Goal: Transaction & Acquisition: Purchase product/service

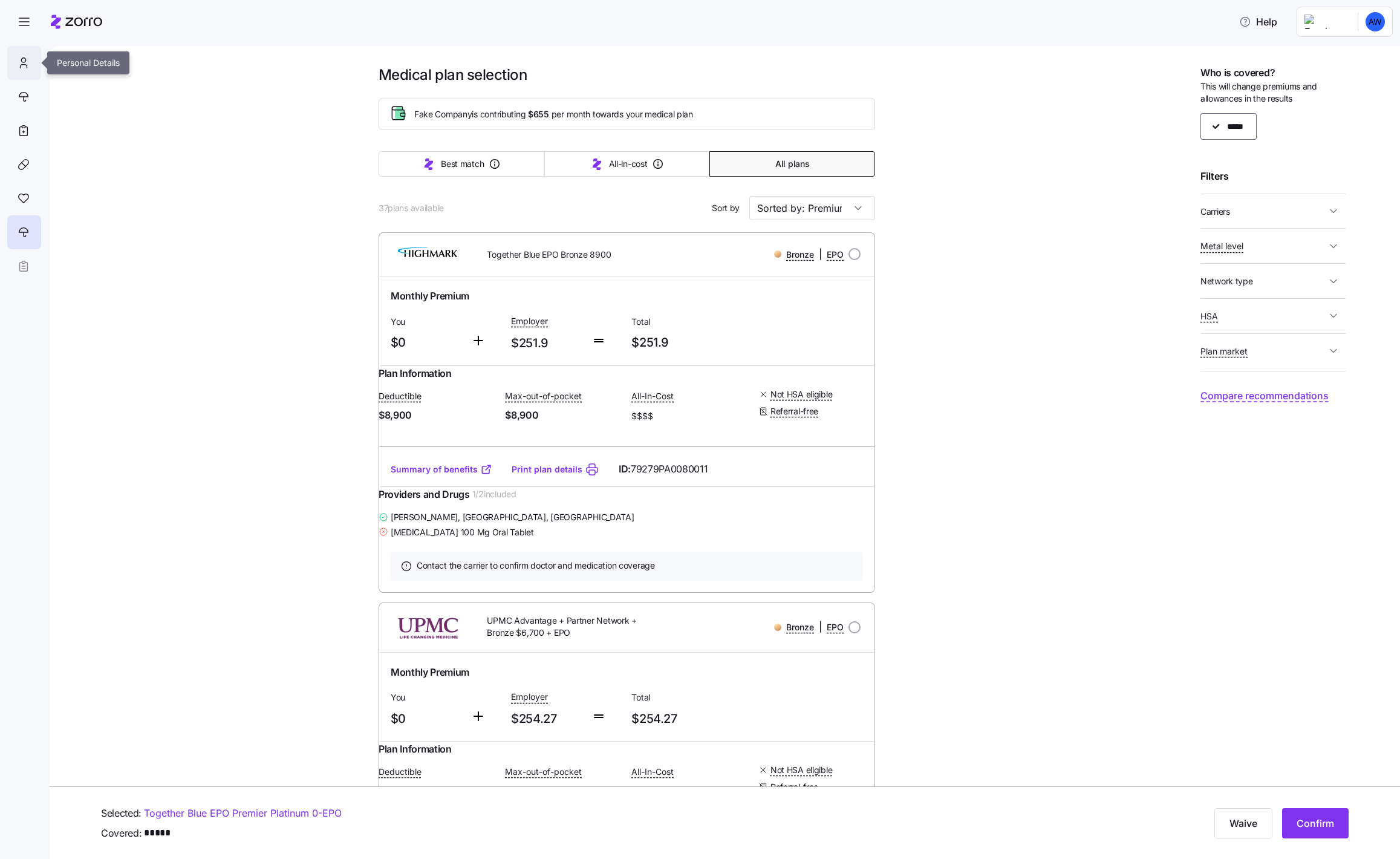
click at [30, 56] on div at bounding box center [24, 62] width 34 height 34
click at [22, 62] on icon at bounding box center [23, 60] width 4 height 4
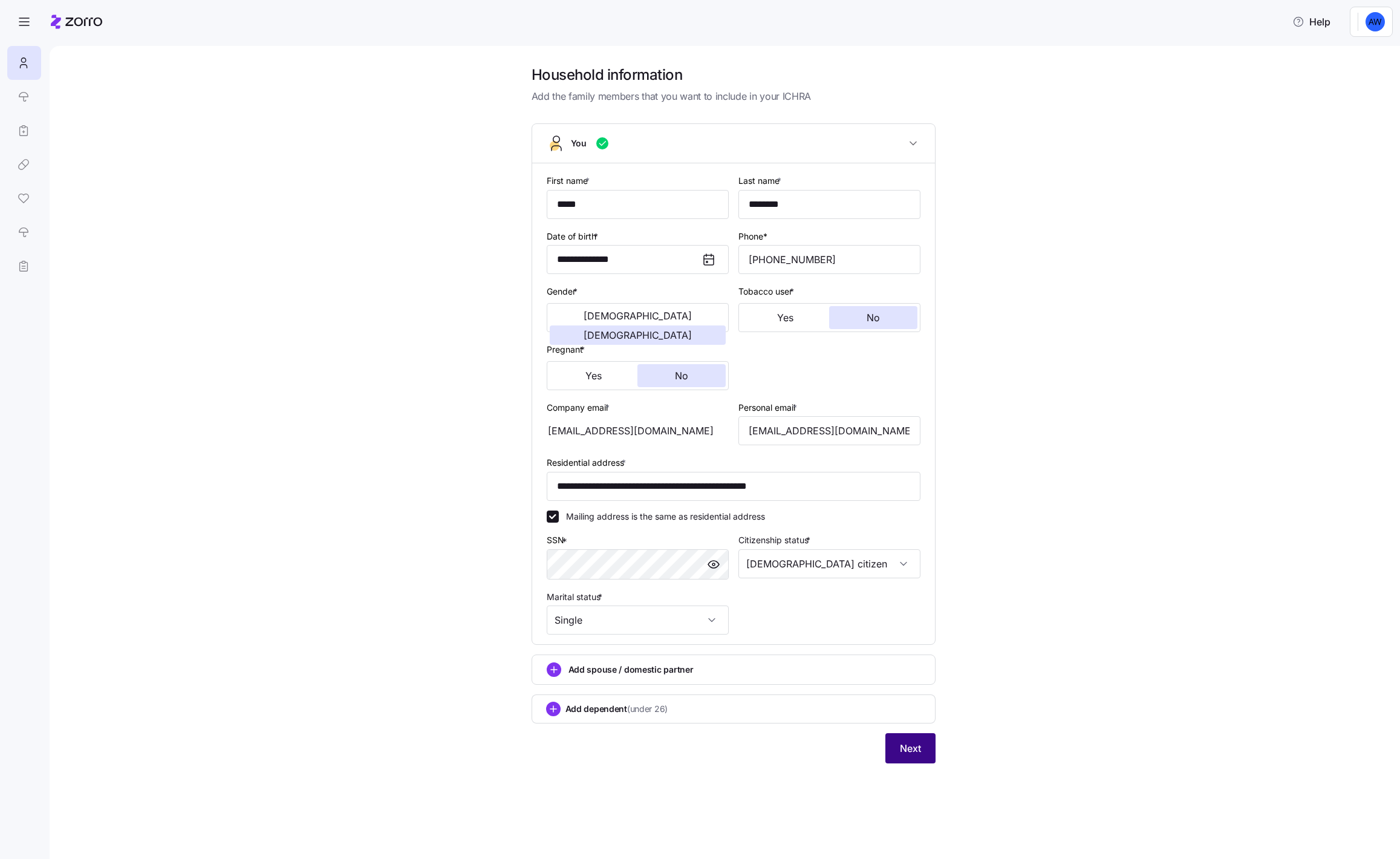
click at [918, 740] on button "Next" at bounding box center [910, 748] width 50 height 30
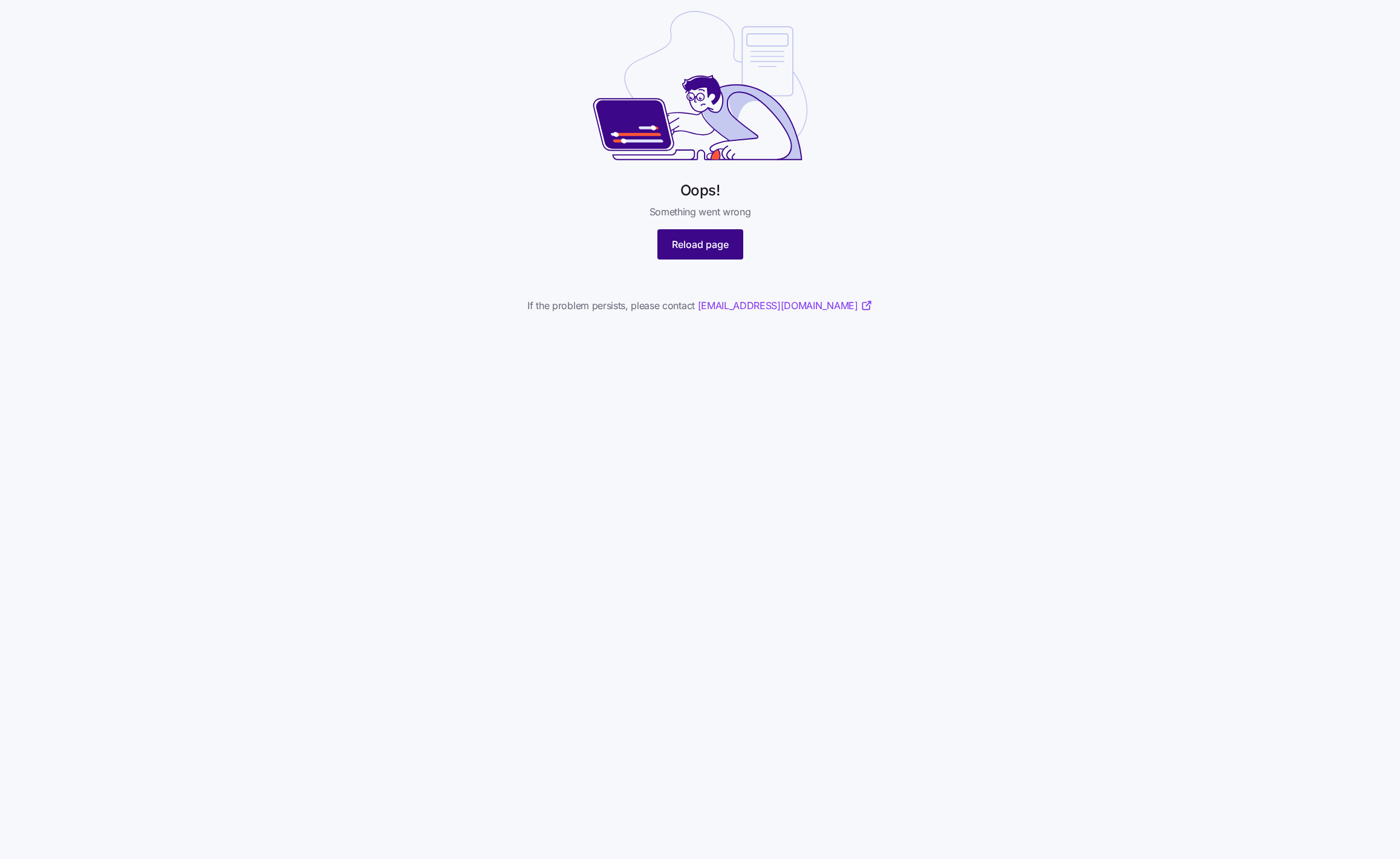
click at [685, 254] on button "Reload page" at bounding box center [700, 244] width 86 height 30
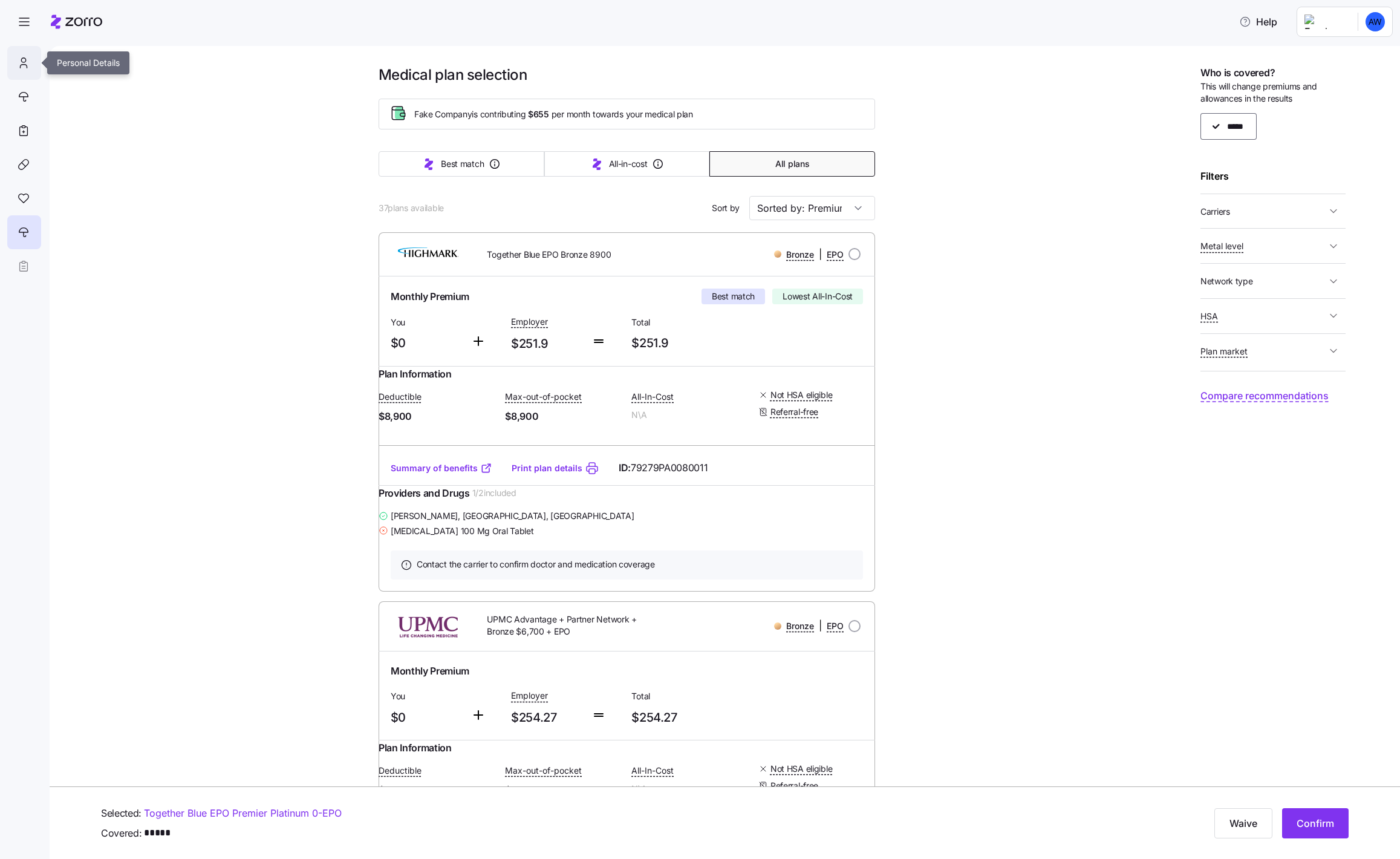
click at [29, 60] on icon at bounding box center [23, 63] width 14 height 15
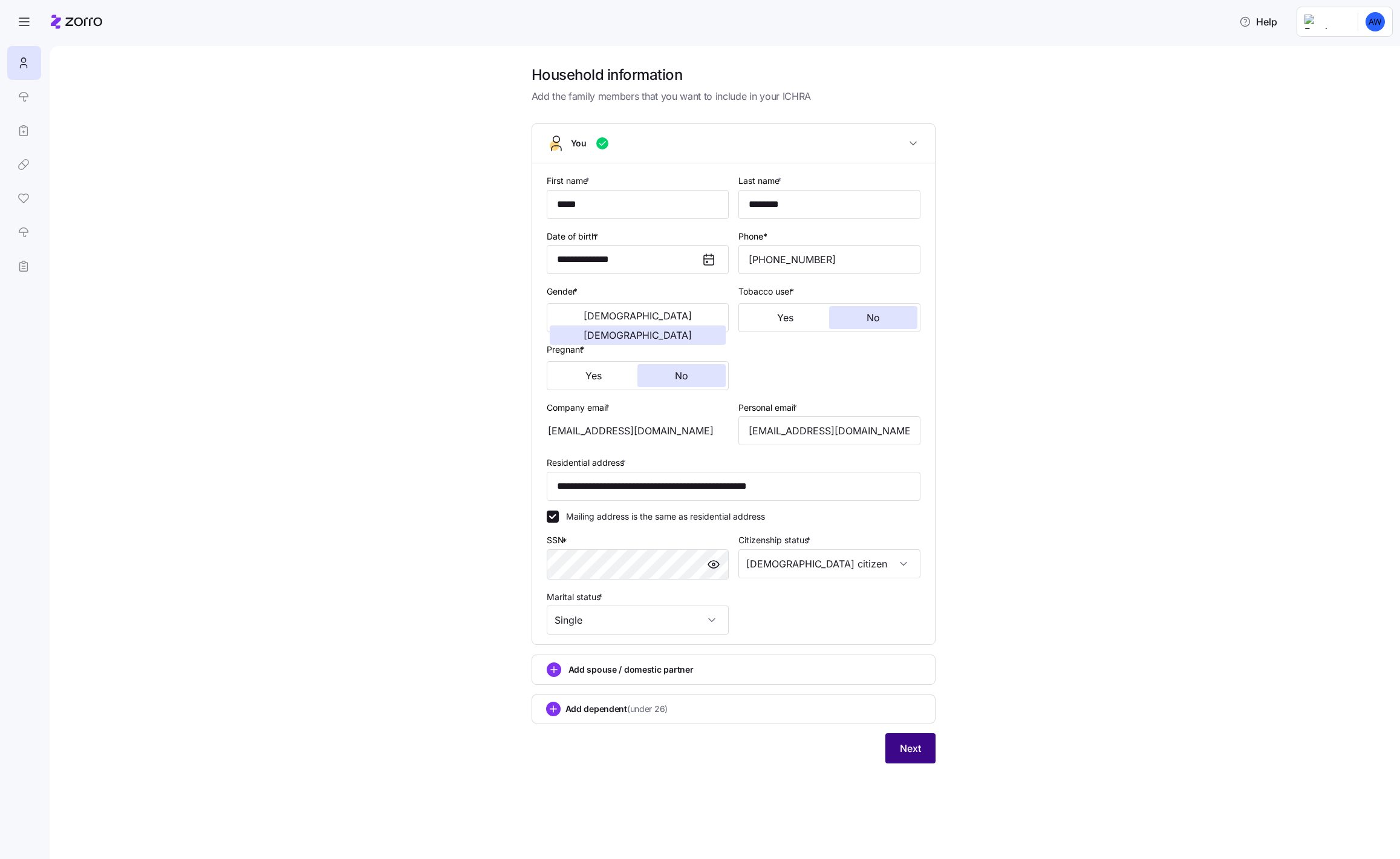
click at [904, 757] on button "Next" at bounding box center [910, 748] width 50 height 30
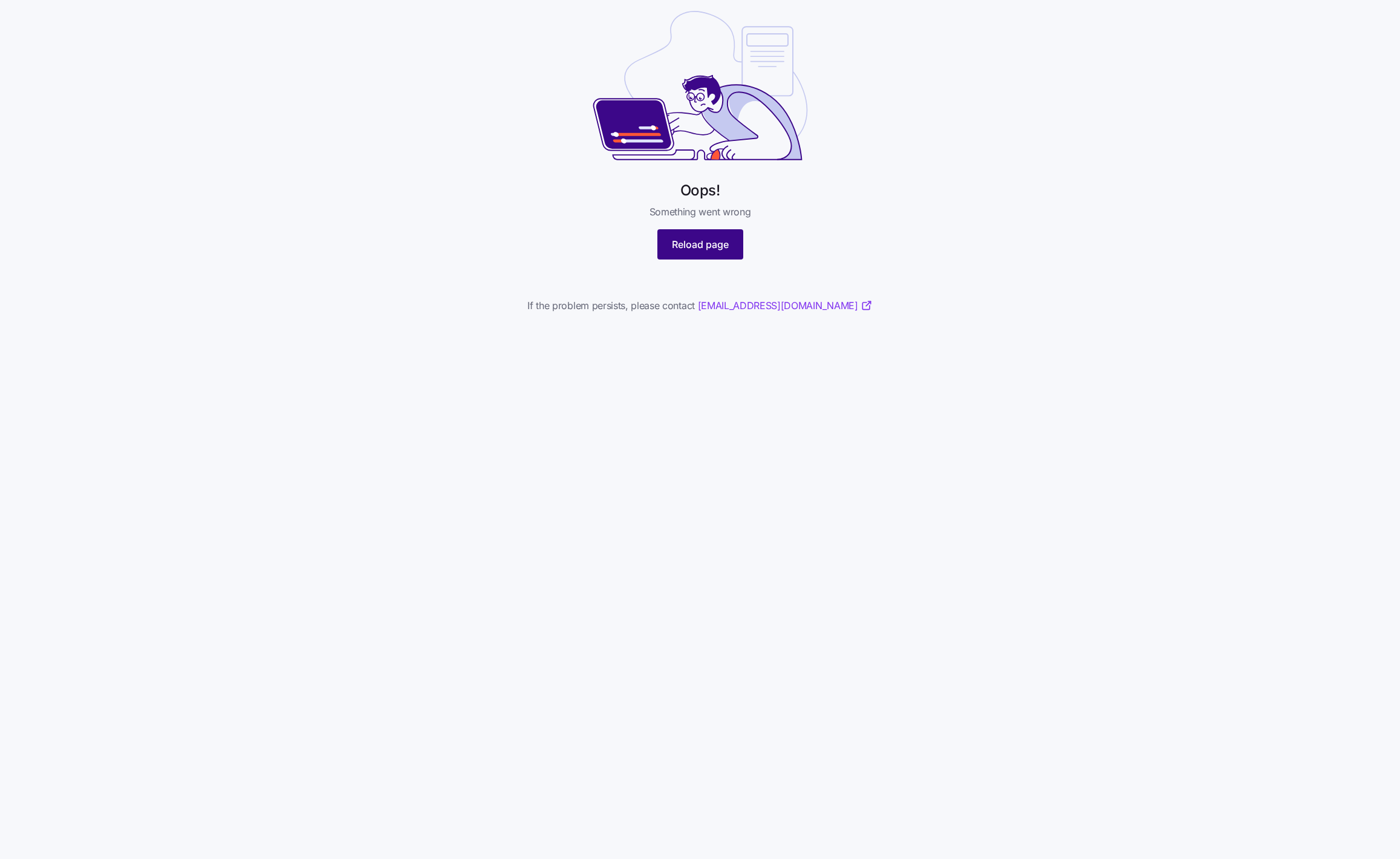
click at [700, 249] on span "Reload page" at bounding box center [700, 244] width 57 height 15
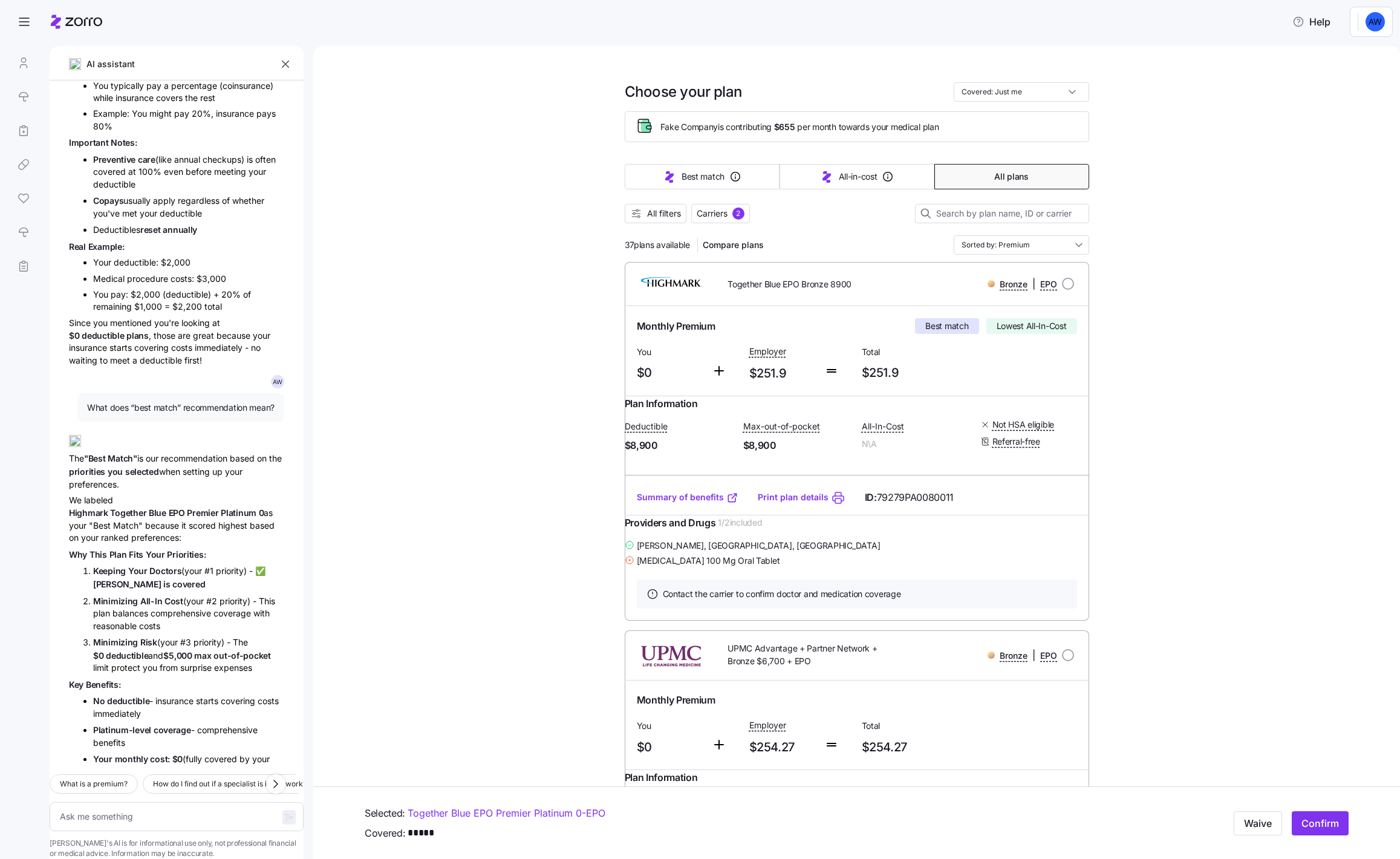
scroll to position [1110, 0]
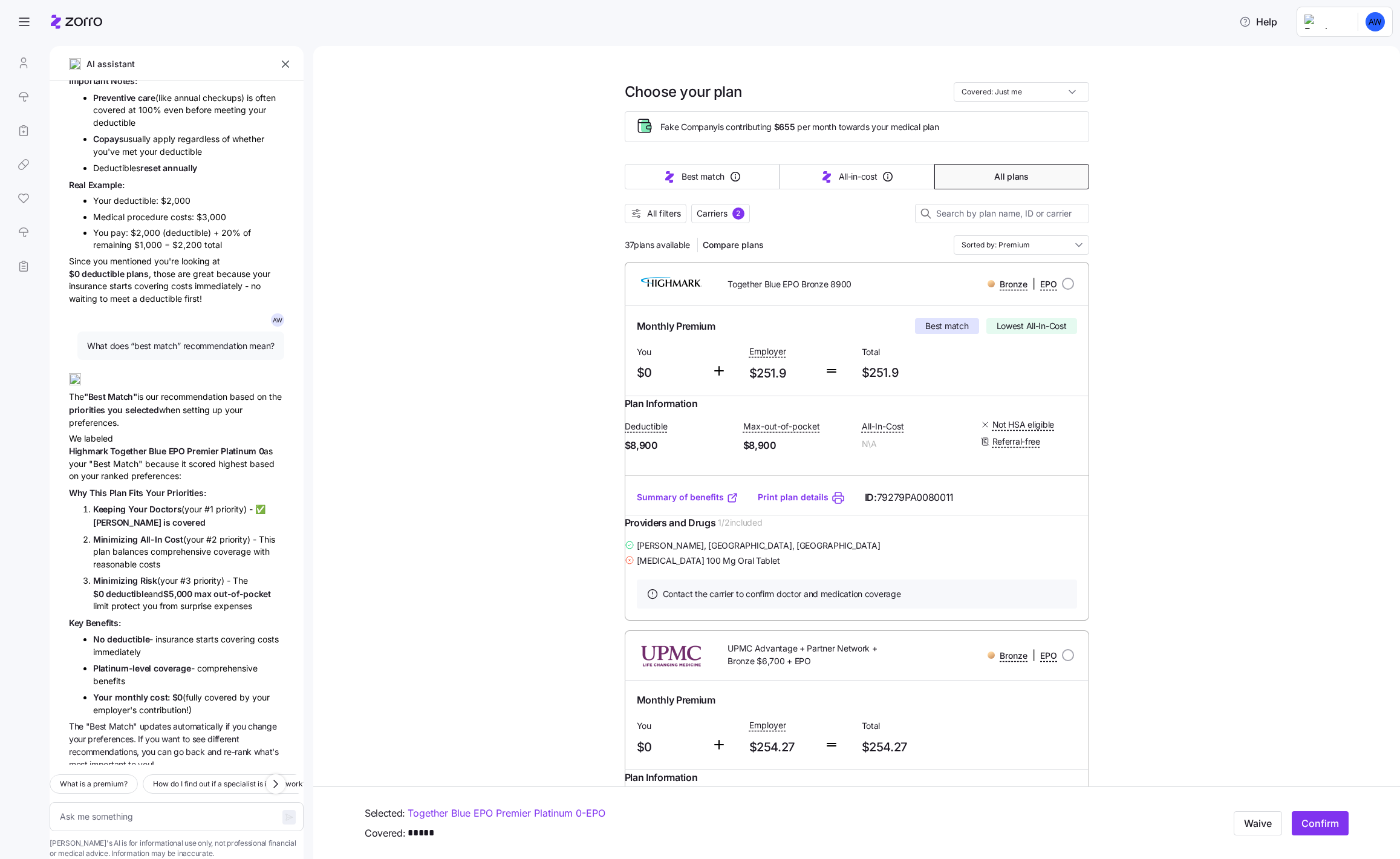
click at [21, 68] on div at bounding box center [23, 164] width 33 height 237
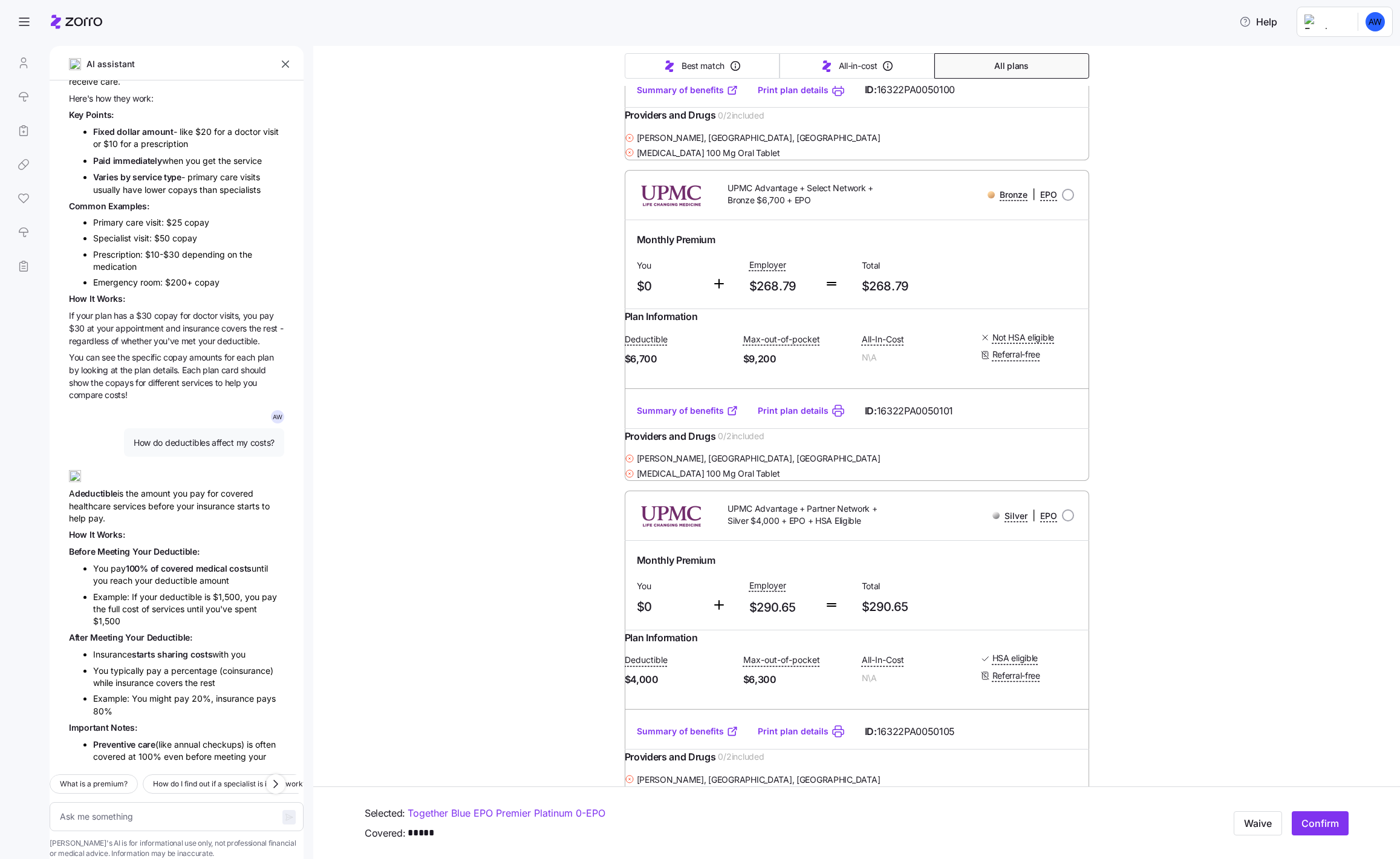
scroll to position [0, 0]
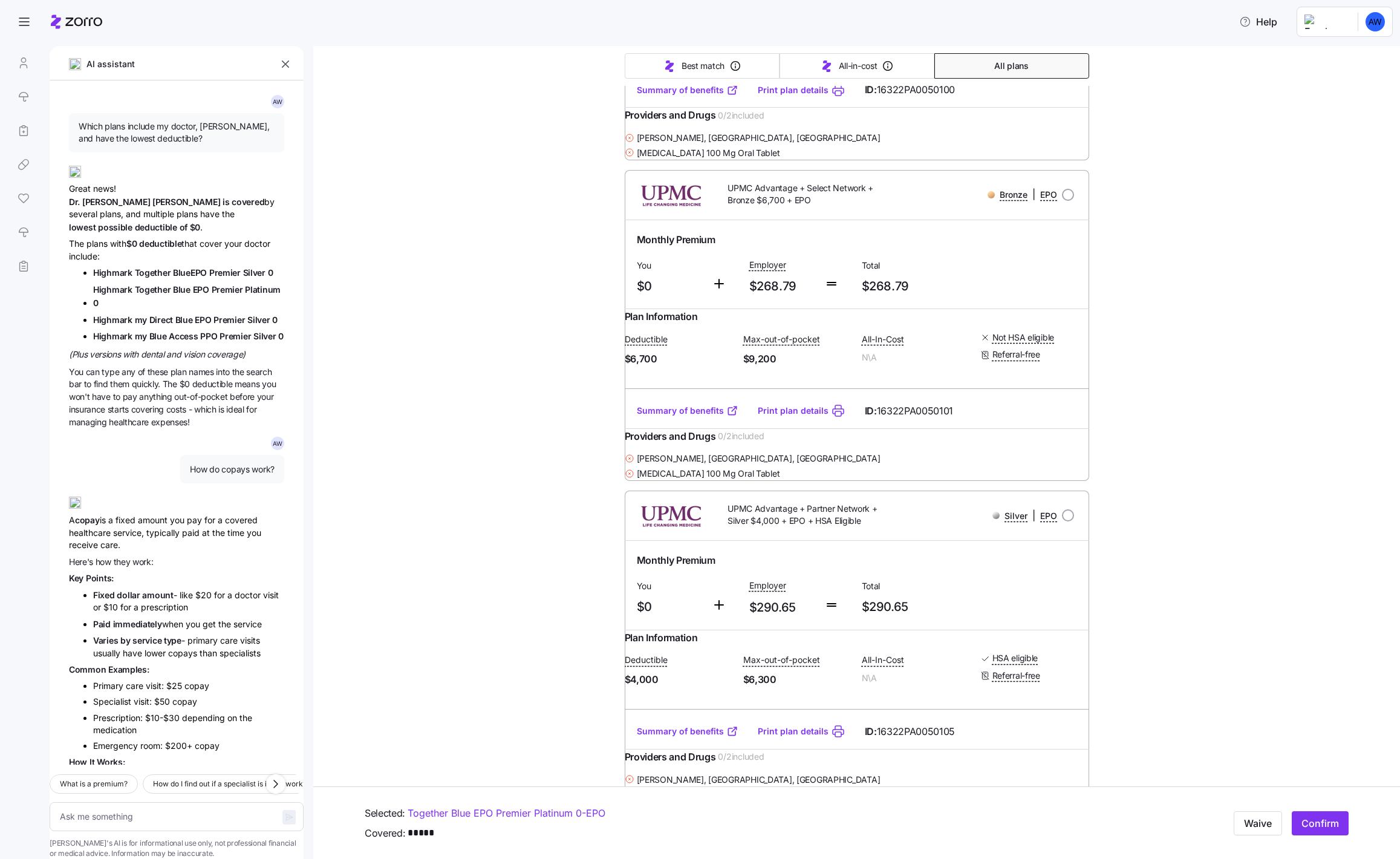
click at [28, 60] on div at bounding box center [23, 164] width 33 height 237
type textarea "x"
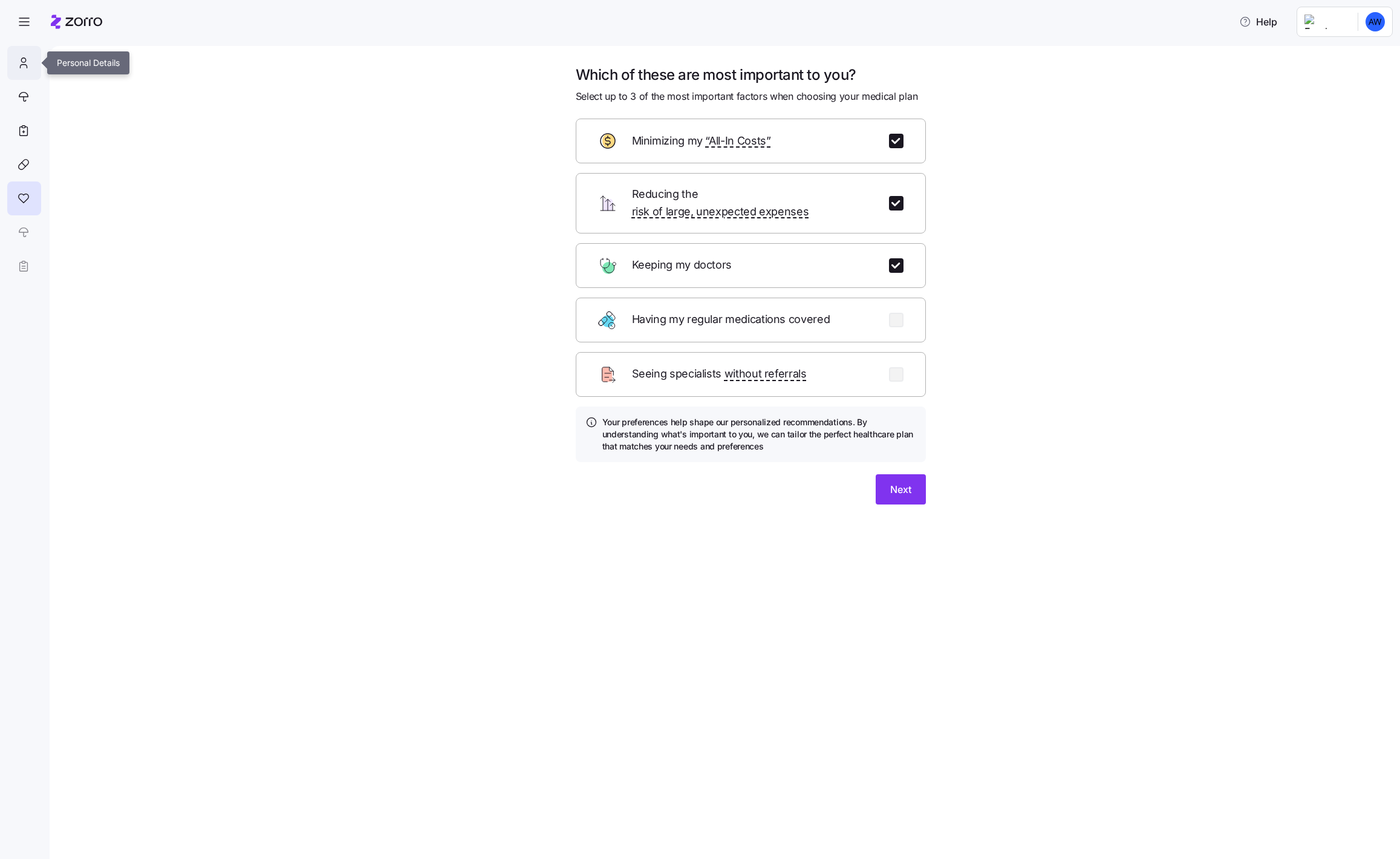
click at [31, 57] on div at bounding box center [24, 62] width 34 height 34
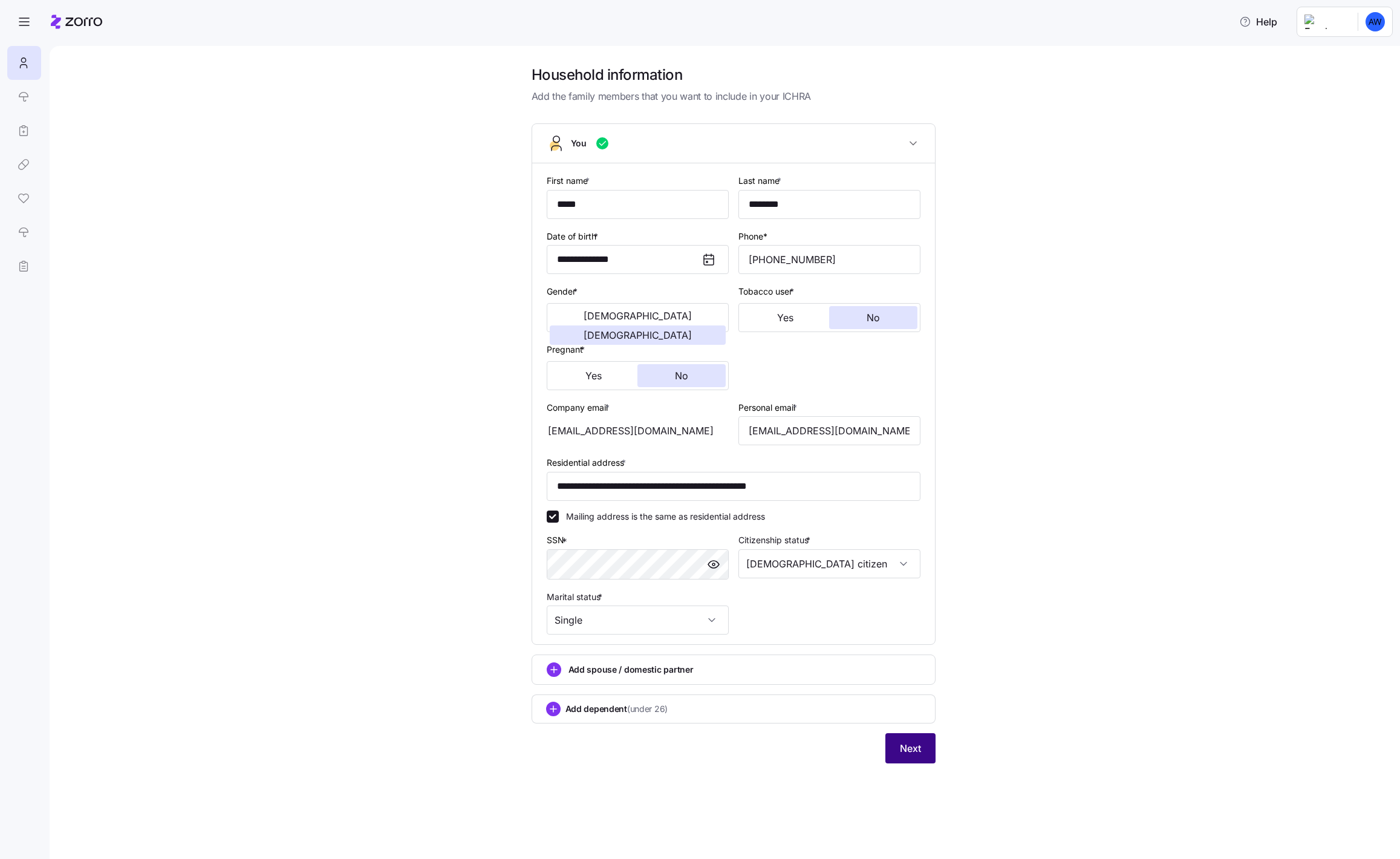
click at [903, 743] on span "Next" at bounding box center [910, 749] width 21 height 15
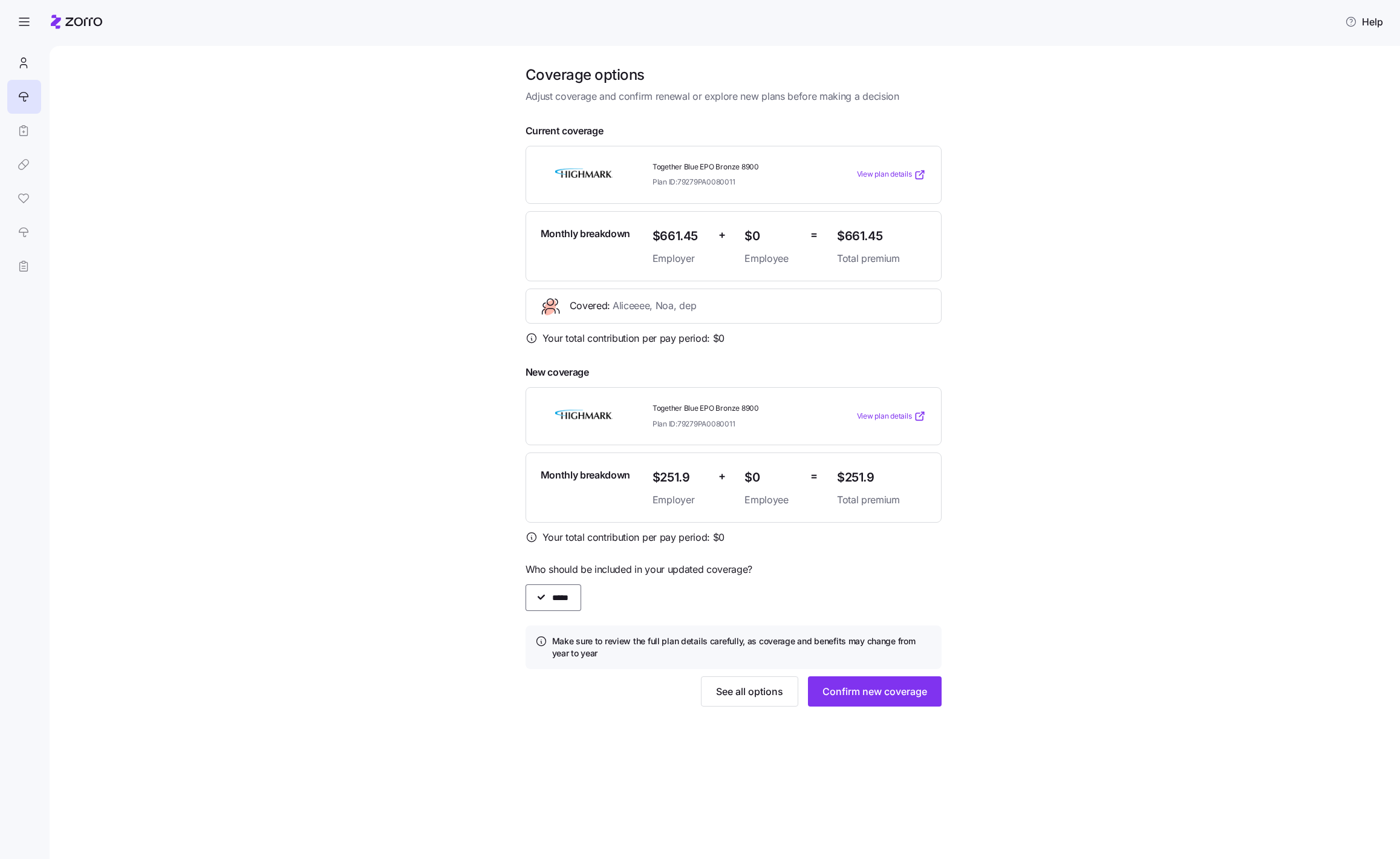
click at [863, 480] on span "$251.9" at bounding box center [881, 478] width 89 height 20
click at [847, 479] on span "$251.9" at bounding box center [881, 478] width 89 height 20
